Goal: Communication & Community: Answer question/provide support

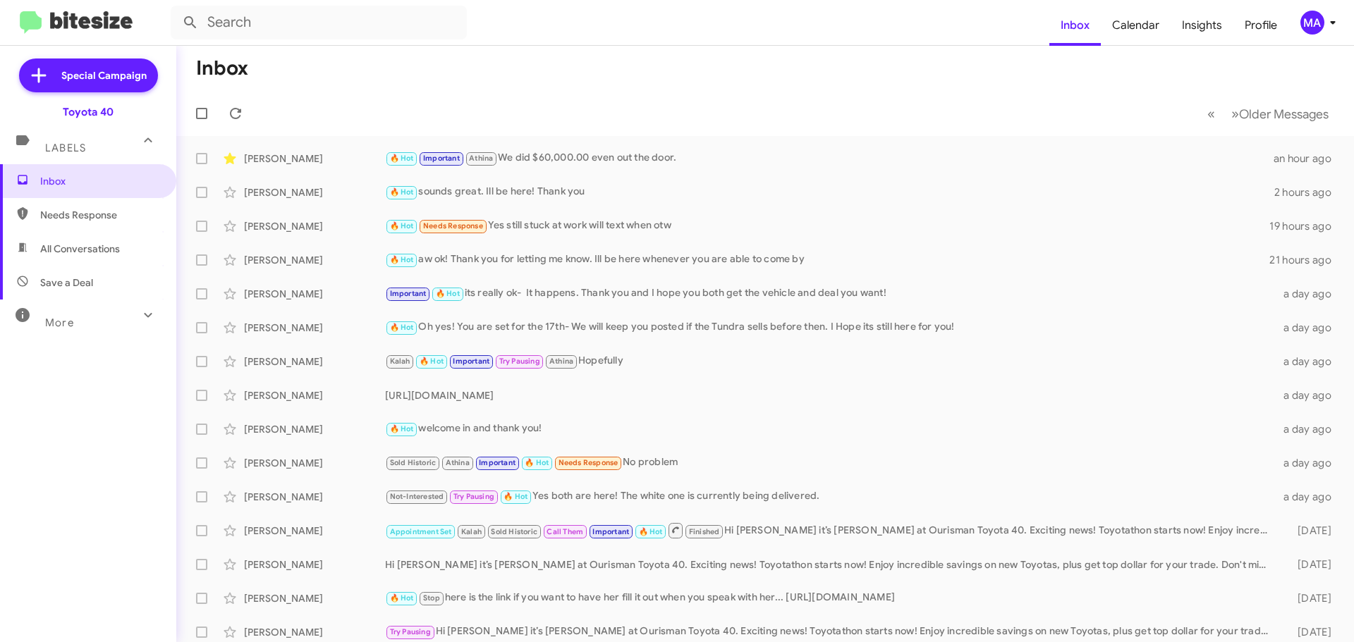
click at [112, 216] on span "Needs Response" at bounding box center [100, 215] width 120 height 14
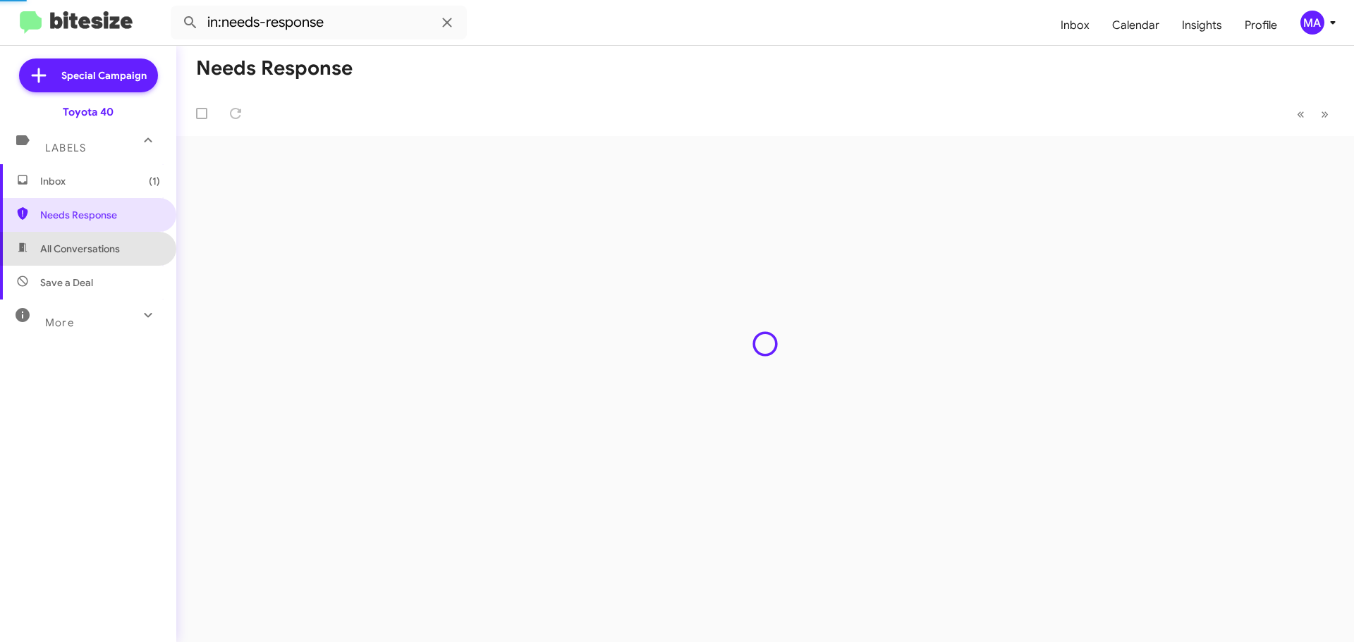
click at [107, 243] on span "All Conversations" at bounding box center [80, 249] width 80 height 14
type input "in:all-conversations"
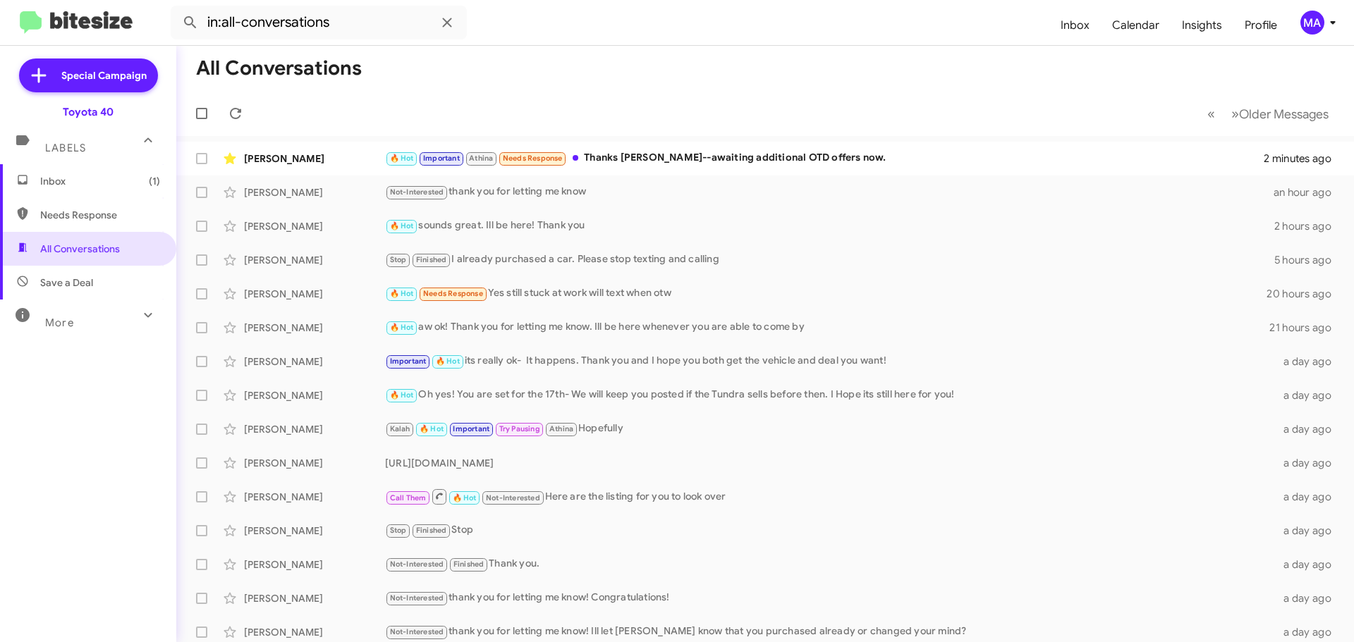
click at [72, 179] on span "Inbox (1)" at bounding box center [100, 181] width 120 height 14
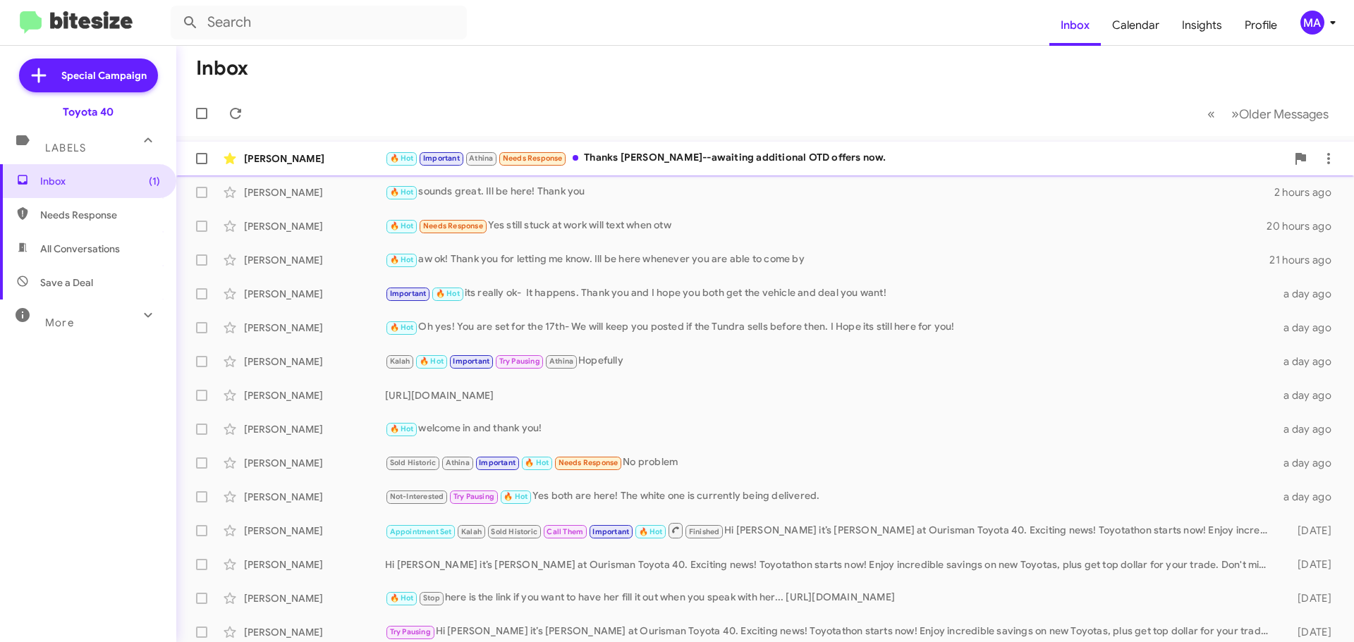
click at [714, 159] on div "🔥 Hot Important Athina Needs Response Thanks [PERSON_NAME]--awaiting additional…" at bounding box center [835, 158] width 901 height 16
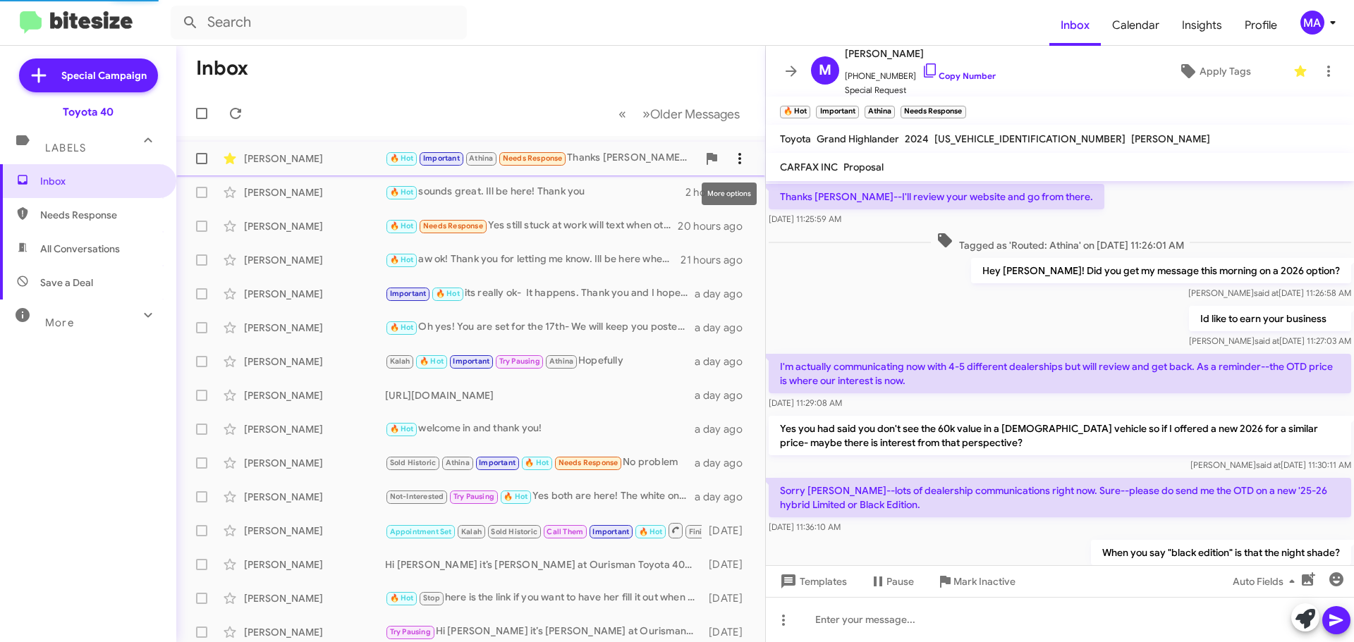
scroll to position [666, 0]
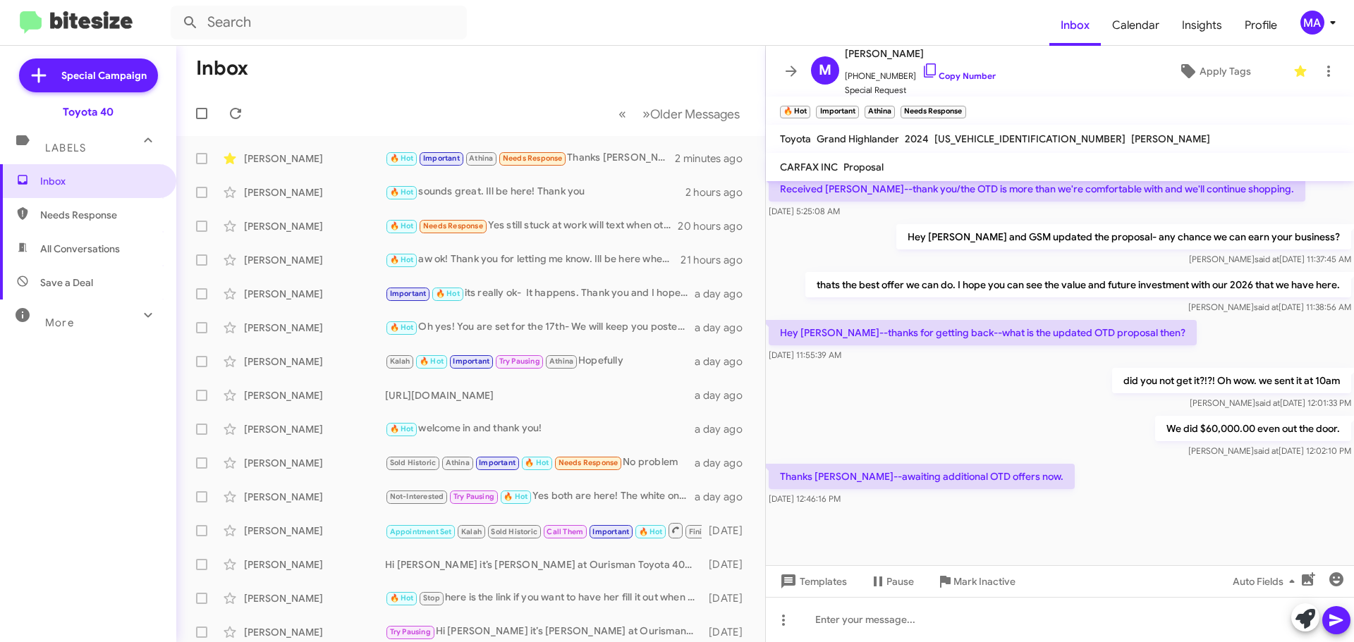
click at [110, 214] on span "Needs Response" at bounding box center [100, 215] width 120 height 14
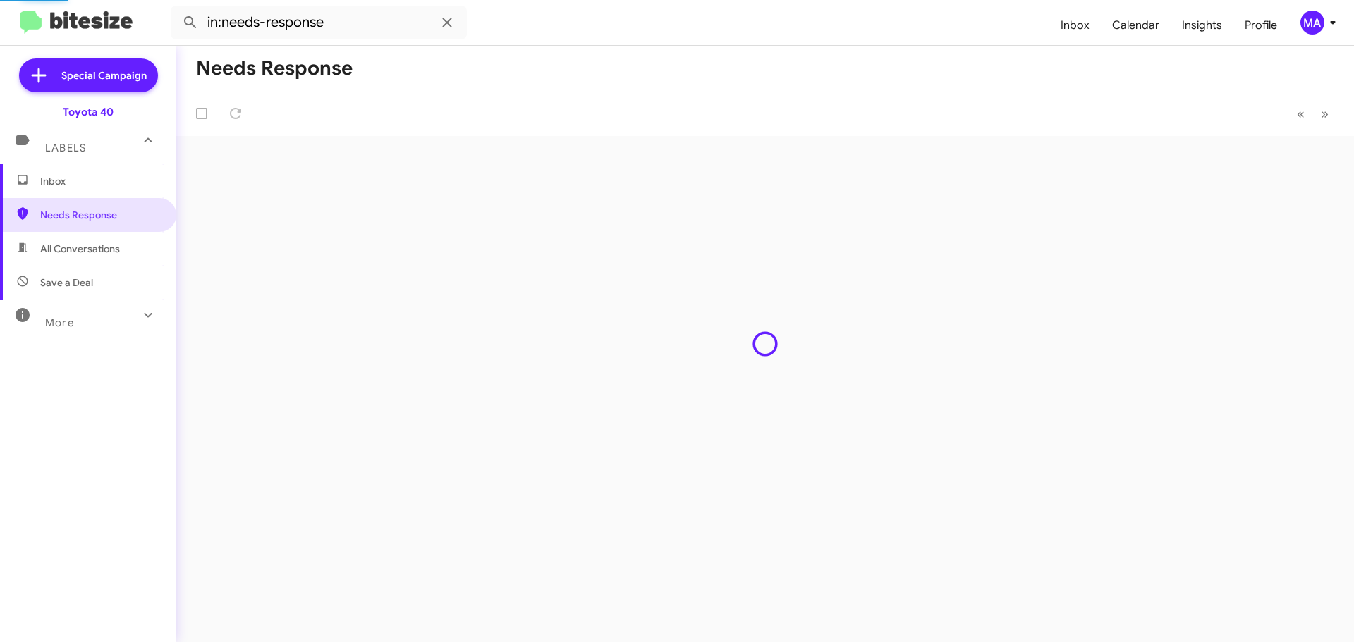
click at [99, 252] on span "All Conversations" at bounding box center [80, 249] width 80 height 14
type input "in:all-conversations"
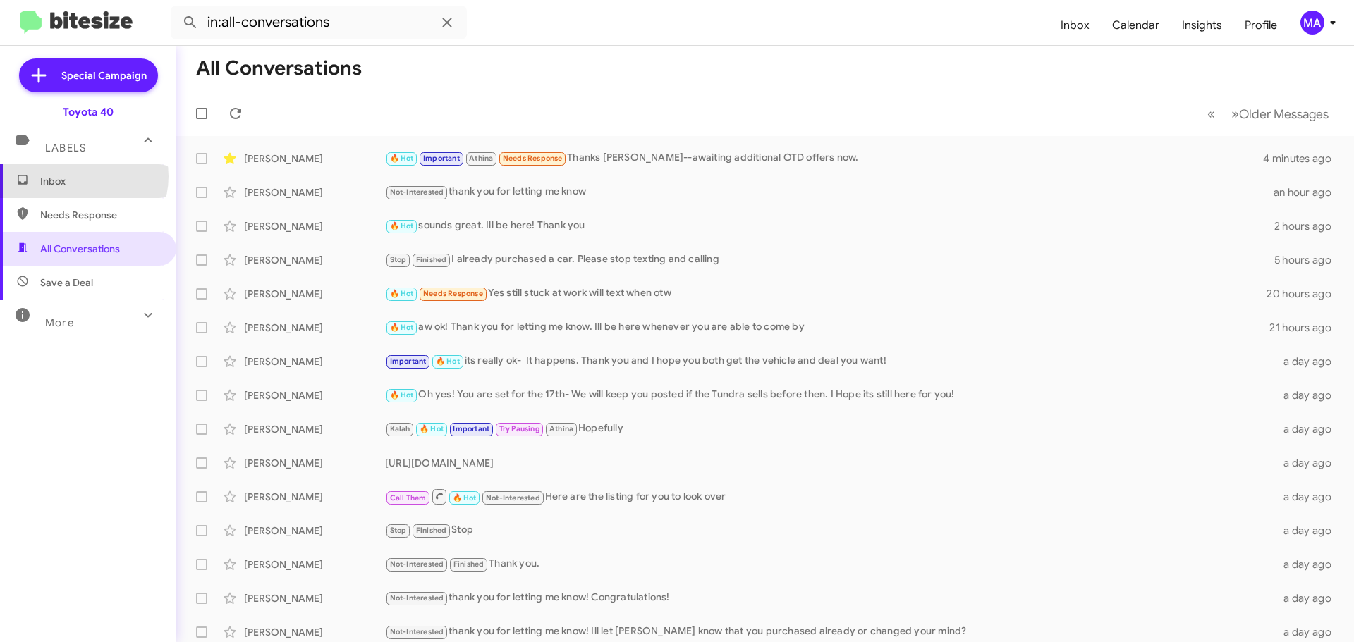
click at [80, 176] on span "Inbox" at bounding box center [100, 181] width 120 height 14
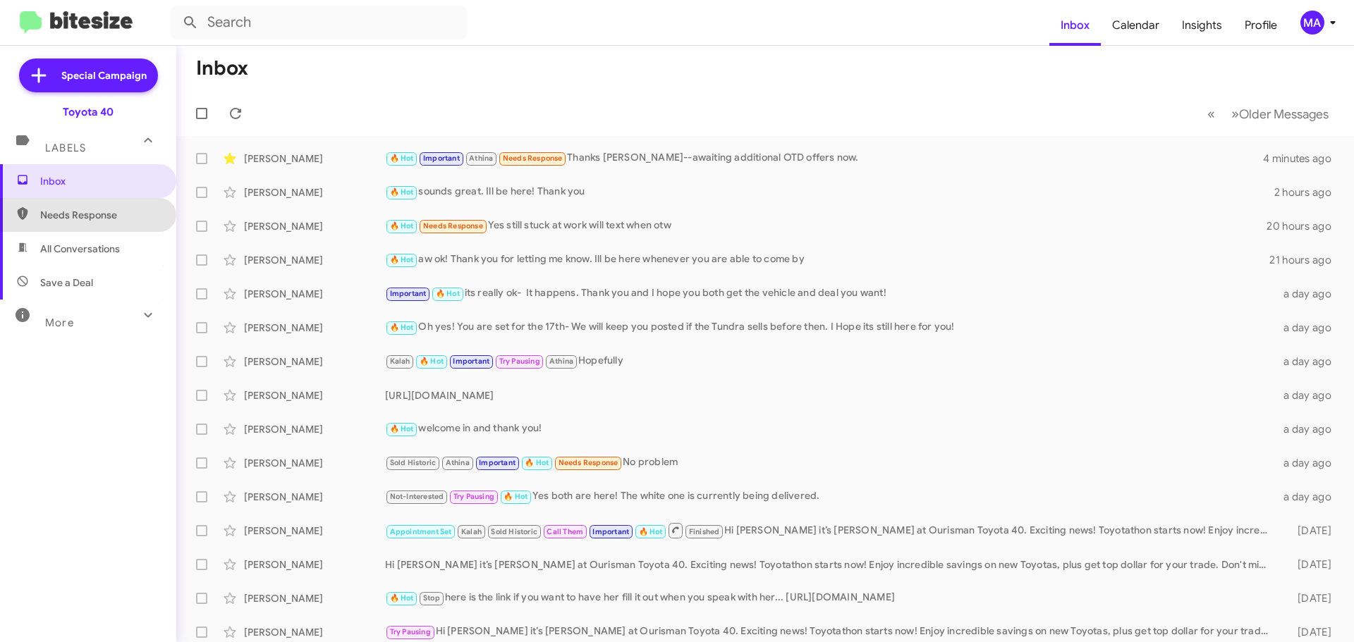
click at [89, 212] on span "Needs Response" at bounding box center [100, 215] width 120 height 14
type input "in:needs-response"
